Goal: Transaction & Acquisition: Purchase product/service

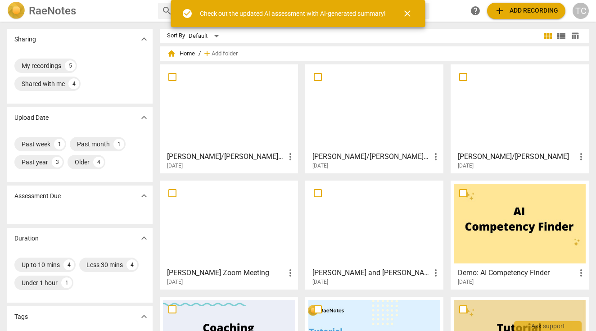
click at [408, 12] on span "close" at bounding box center [407, 13] width 11 height 11
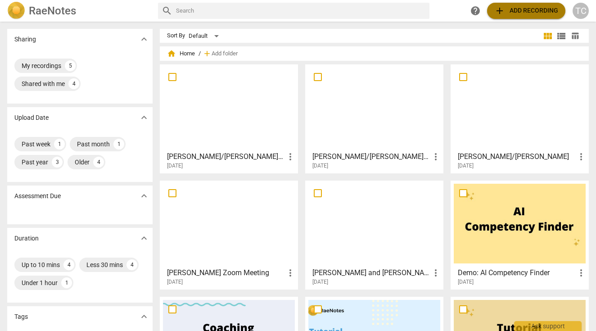
click at [512, 11] on span "add Add recording" at bounding box center [526, 10] width 64 height 11
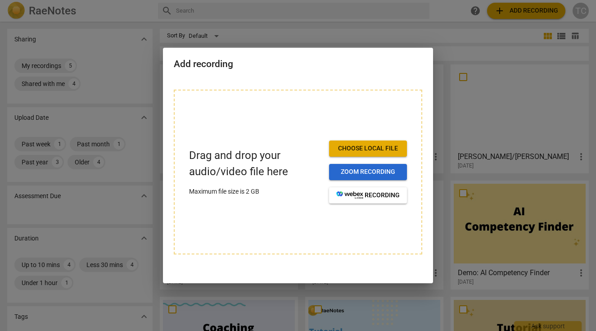
click at [348, 170] on span "Zoom recording" at bounding box center [367, 171] width 63 height 9
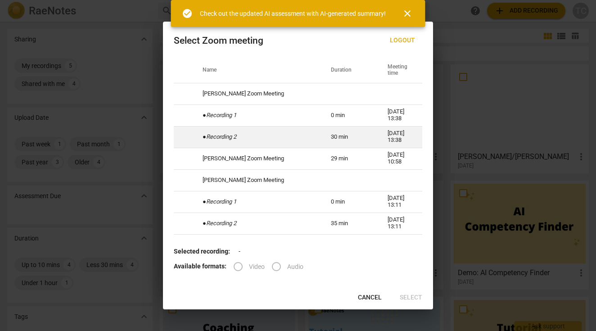
click at [320, 139] on td "30 min" at bounding box center [348, 137] width 57 height 22
radio input "true"
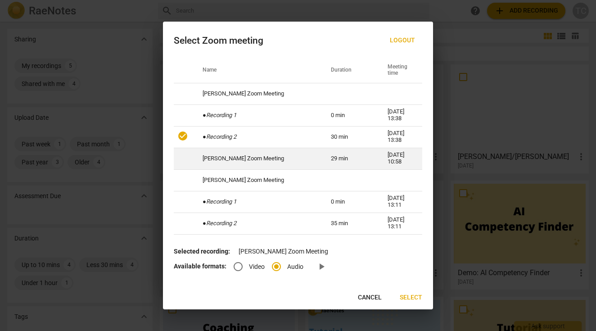
click at [320, 161] on td "29 min" at bounding box center [348, 159] width 57 height 22
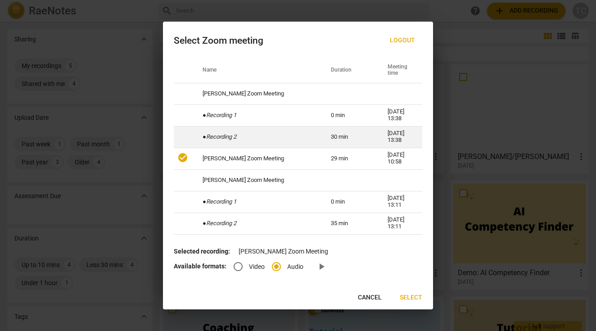
click at [296, 140] on td "● Recording 2" at bounding box center [256, 137] width 128 height 22
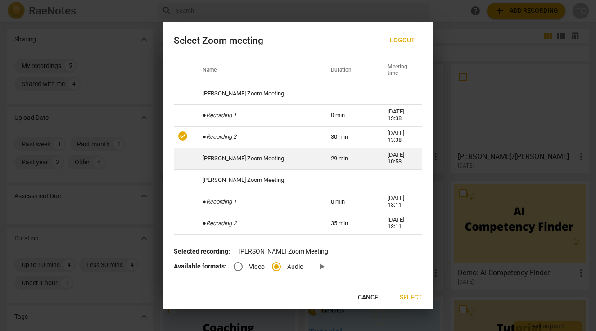
click at [286, 156] on td "[PERSON_NAME] Zoom Meeting" at bounding box center [256, 159] width 128 height 22
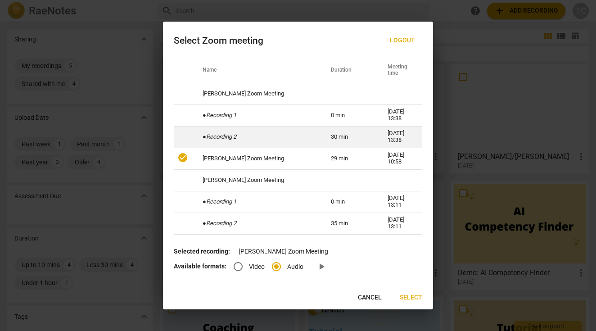
click at [273, 140] on td "● Recording 2" at bounding box center [256, 137] width 128 height 22
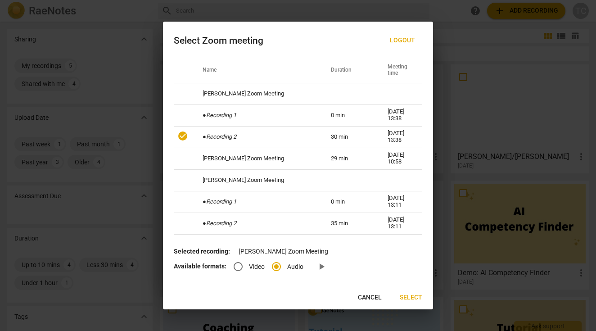
click at [411, 295] on span "Select" at bounding box center [411, 297] width 22 height 9
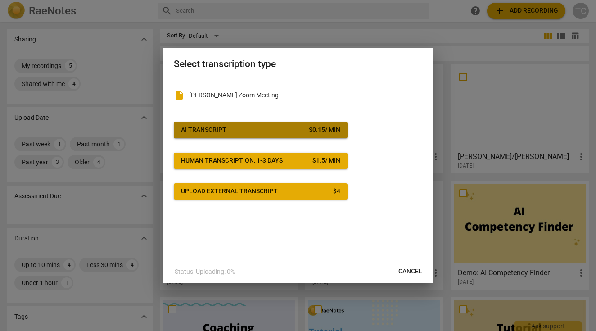
click at [285, 127] on span "AI Transcript $ 0.15 / min" at bounding box center [260, 130] width 159 height 9
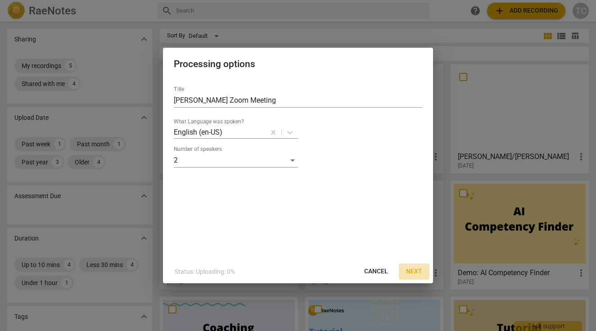
click at [417, 269] on span "Next" at bounding box center [414, 271] width 16 height 9
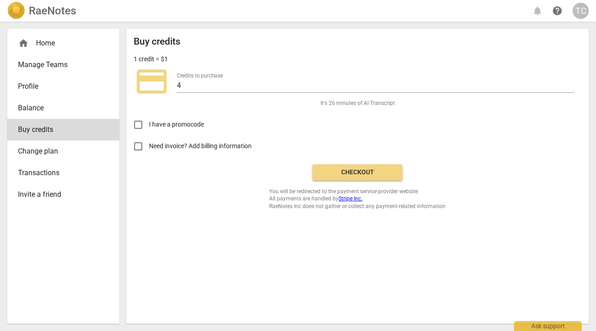
click at [364, 171] on span "Checkout" at bounding box center [357, 172] width 76 height 9
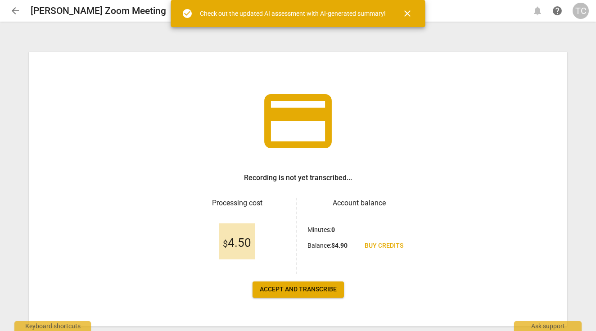
click at [276, 288] on span "Accept and transcribe" at bounding box center [298, 289] width 77 height 9
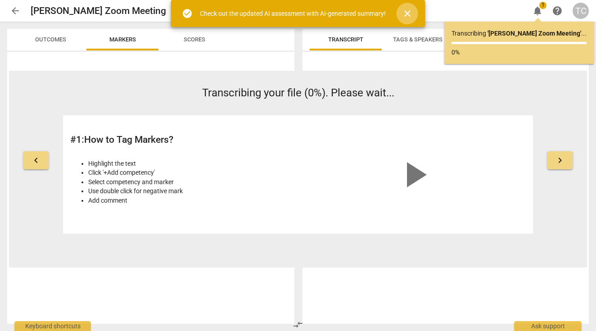
click at [411, 9] on span "close" at bounding box center [407, 13] width 11 height 11
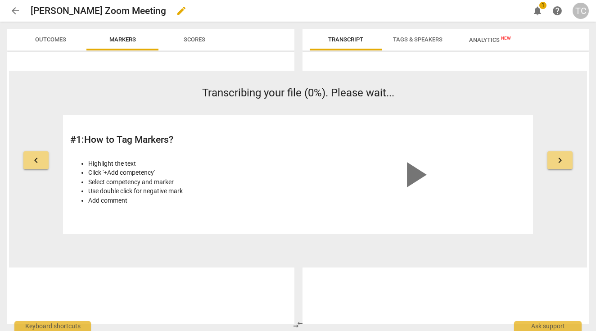
click at [176, 11] on span "edit" at bounding box center [181, 10] width 11 height 11
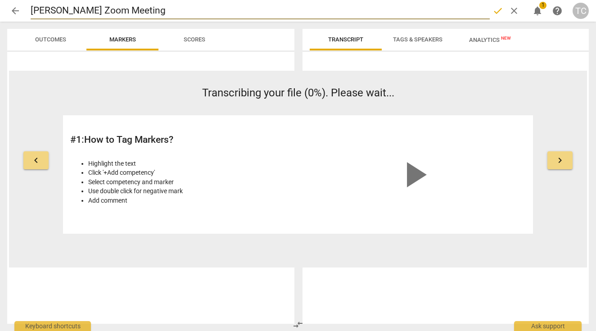
drag, startPoint x: 146, startPoint y: 9, endPoint x: 52, endPoint y: 9, distance: 94.0
click at [52, 9] on input "[PERSON_NAME] Zoom Meeting" at bounding box center [260, 10] width 459 height 17
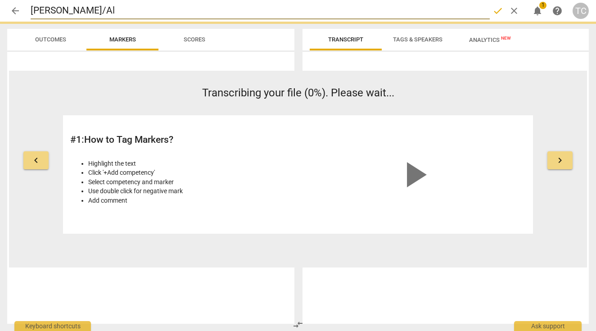
type input "[PERSON_NAME]/Ala"
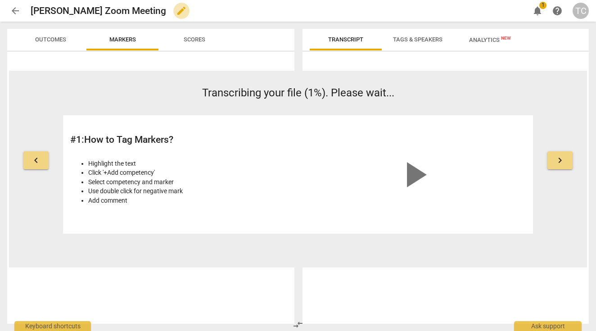
click at [176, 8] on span "edit" at bounding box center [181, 10] width 11 height 11
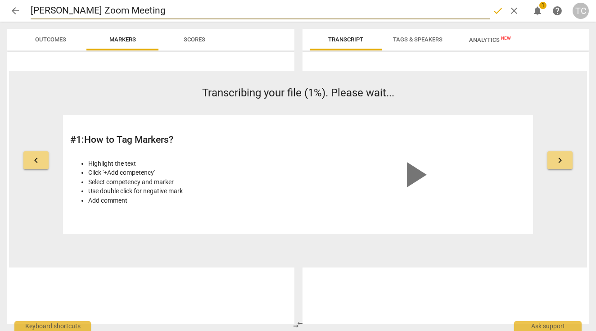
drag, startPoint x: 145, startPoint y: 11, endPoint x: 50, endPoint y: 7, distance: 95.0
click at [50, 8] on input "[PERSON_NAME] Zoom Meeting" at bounding box center [260, 10] width 459 height 17
type input "[PERSON_NAME]/[PERSON_NAME]"
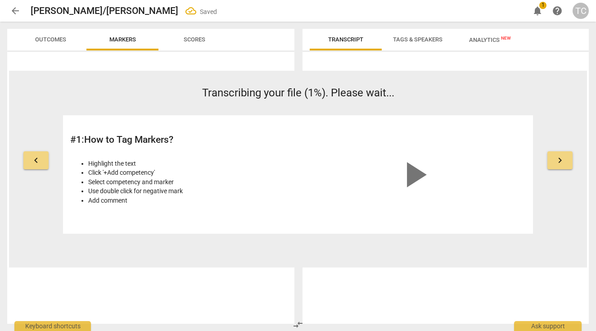
click at [16, 12] on span "arrow_back" at bounding box center [15, 10] width 11 height 11
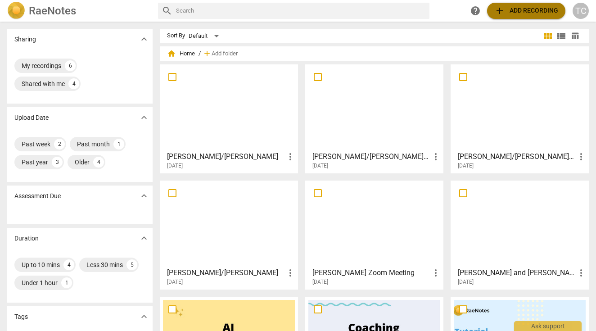
click at [539, 6] on span "add Add recording" at bounding box center [526, 10] width 64 height 11
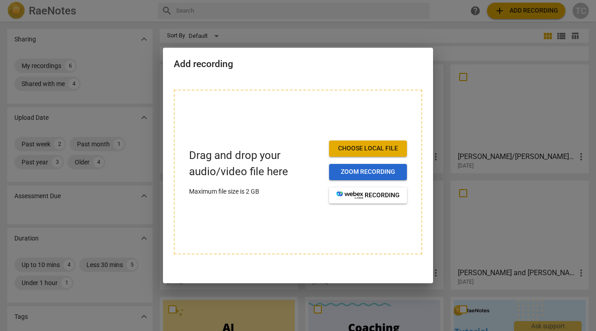
click at [350, 171] on span "Zoom recording" at bounding box center [367, 171] width 63 height 9
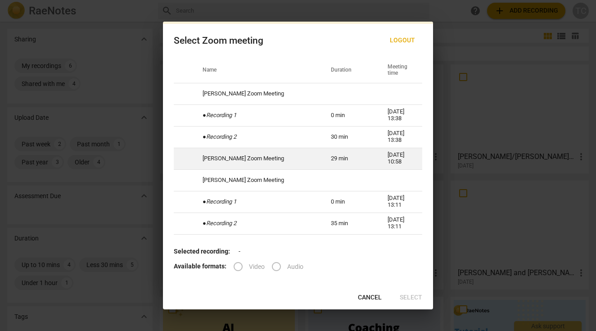
click at [261, 153] on td "[PERSON_NAME] Zoom Meeting" at bounding box center [256, 159] width 128 height 22
radio input "true"
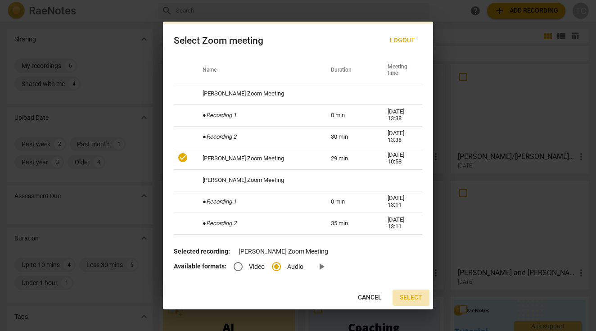
click at [410, 296] on span "Select" at bounding box center [411, 297] width 22 height 9
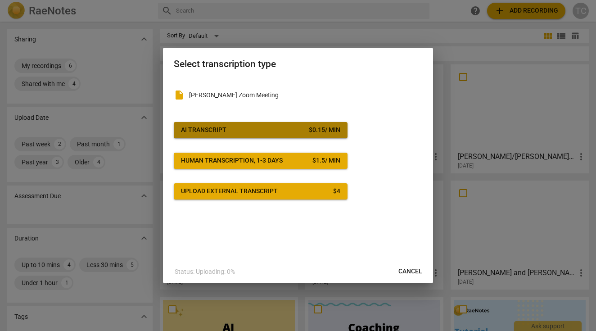
click at [314, 132] on div "$ 0.15 / min" at bounding box center [324, 130] width 31 height 9
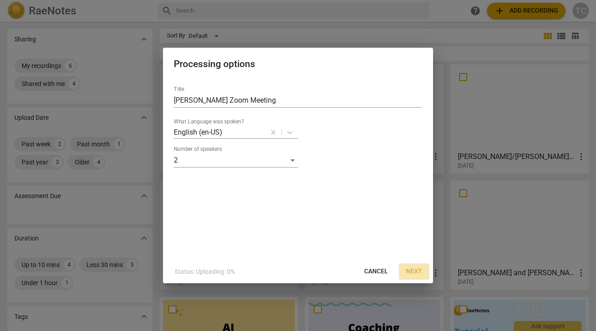
click at [411, 269] on span "Next" at bounding box center [414, 271] width 16 height 9
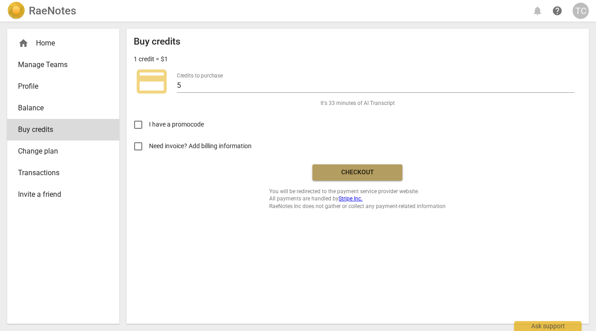
click at [332, 164] on button "Checkout" at bounding box center [357, 172] width 90 height 16
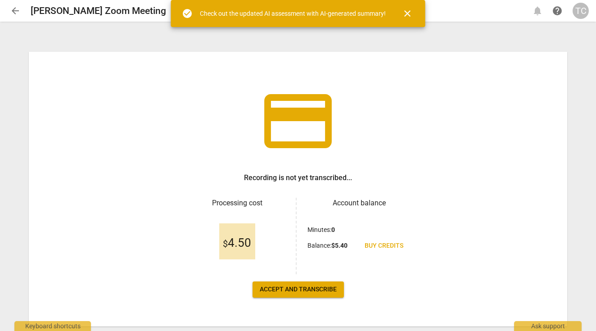
click at [306, 286] on span "Accept and transcribe" at bounding box center [298, 289] width 77 height 9
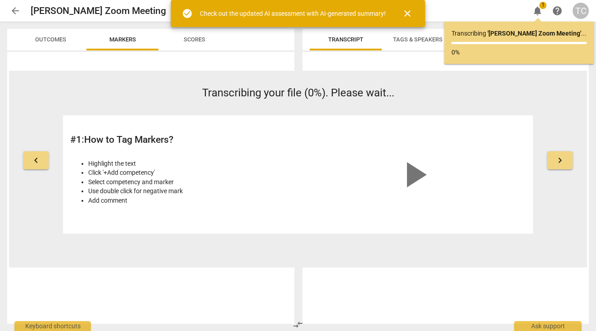
click at [409, 15] on span "close" at bounding box center [407, 13] width 11 height 11
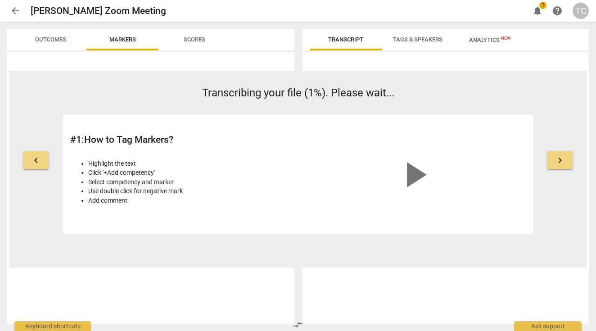
click at [14, 9] on span "arrow_back" at bounding box center [15, 10] width 11 height 11
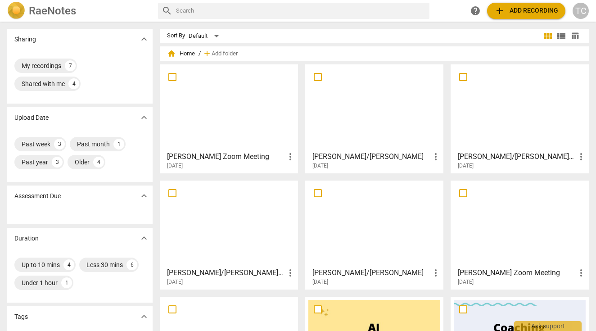
click at [207, 154] on h3 "[PERSON_NAME] Zoom Meeting" at bounding box center [226, 156] width 118 height 11
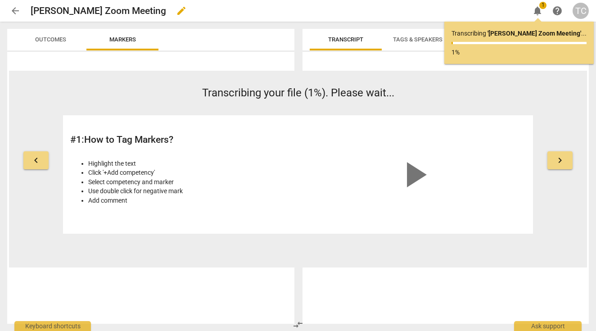
click at [176, 9] on span "edit" at bounding box center [181, 10] width 11 height 11
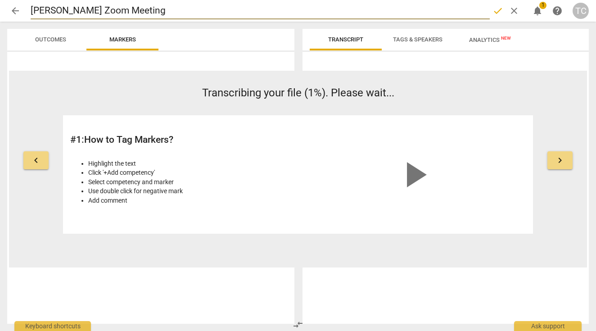
drag, startPoint x: 142, startPoint y: 6, endPoint x: 48, endPoint y: 12, distance: 94.7
click at [48, 12] on input "[PERSON_NAME] Zoom Meeting" at bounding box center [260, 10] width 459 height 17
type input "[PERSON_NAME]/[PERSON_NAME]"
click at [497, 10] on span "done" at bounding box center [497, 10] width 11 height 11
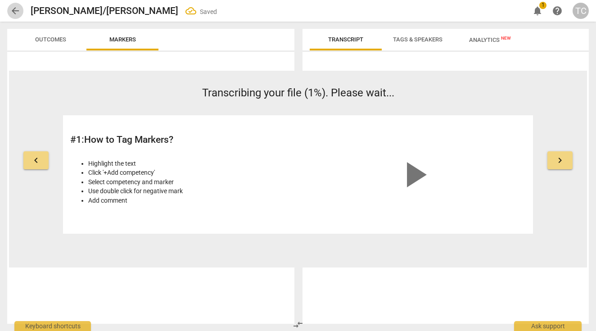
click at [14, 7] on span "arrow_back" at bounding box center [15, 10] width 11 height 11
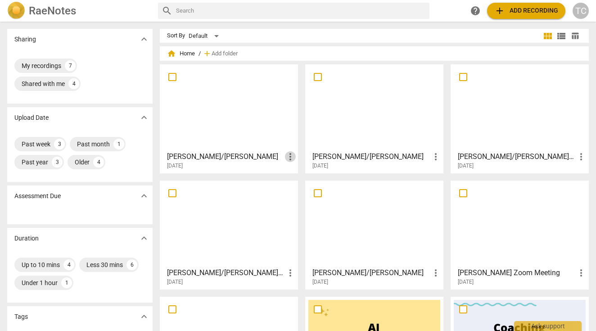
click at [286, 157] on span "more_vert" at bounding box center [290, 156] width 11 height 11
click at [272, 133] on div at bounding box center [298, 165] width 596 height 331
click at [373, 106] on div at bounding box center [374, 107] width 132 height 80
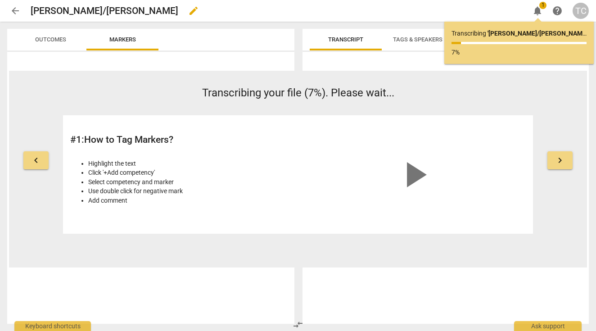
click at [33, 13] on h2 "[PERSON_NAME]/[PERSON_NAME]" at bounding box center [105, 10] width 148 height 11
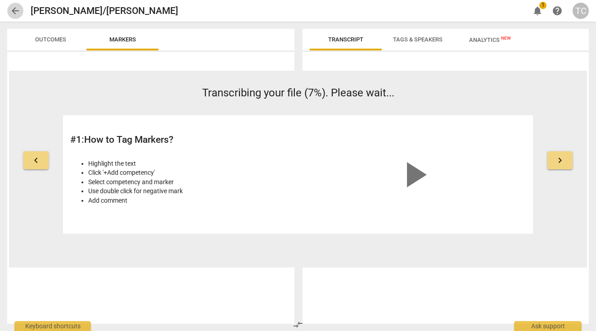
click at [11, 12] on span "arrow_back" at bounding box center [15, 10] width 11 height 11
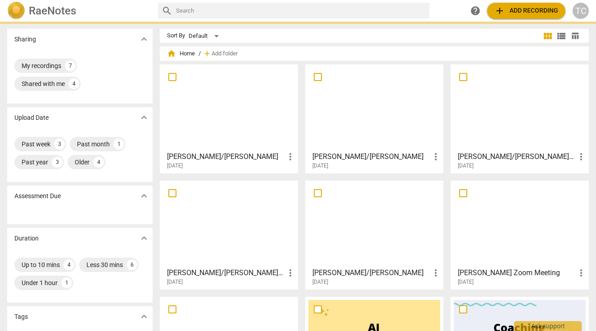
click at [226, 117] on div at bounding box center [229, 107] width 132 height 80
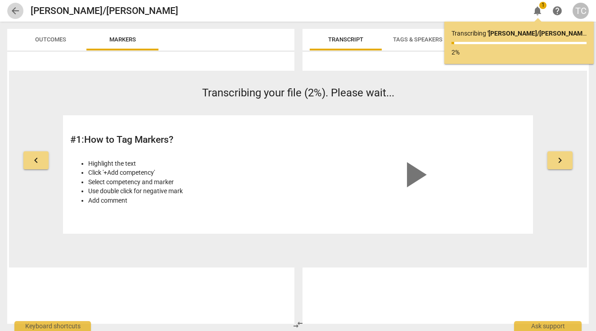
click at [11, 8] on span "arrow_back" at bounding box center [15, 10] width 11 height 11
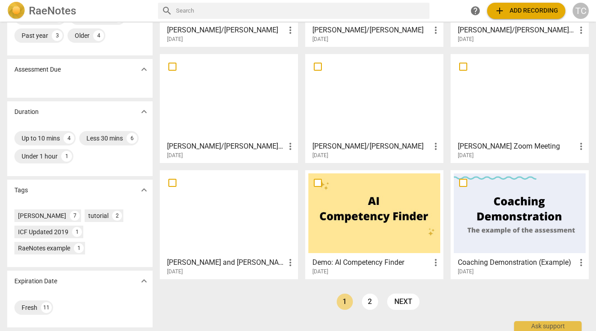
click at [528, 104] on div at bounding box center [520, 97] width 132 height 80
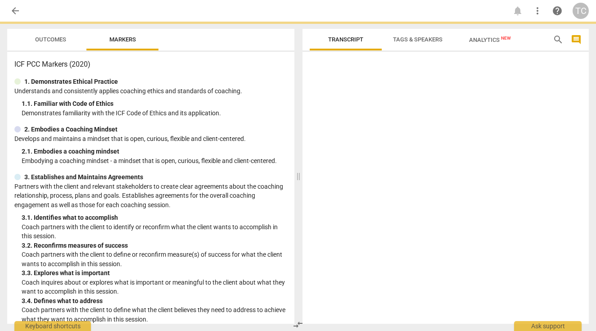
click at [528, 104] on div at bounding box center [445, 189] width 286 height 268
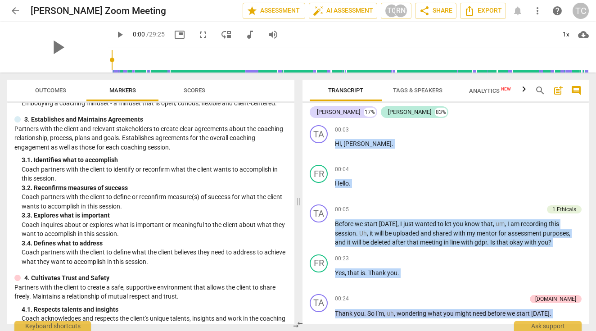
scroll to position [113, 0]
